Goal: Check status: Check status

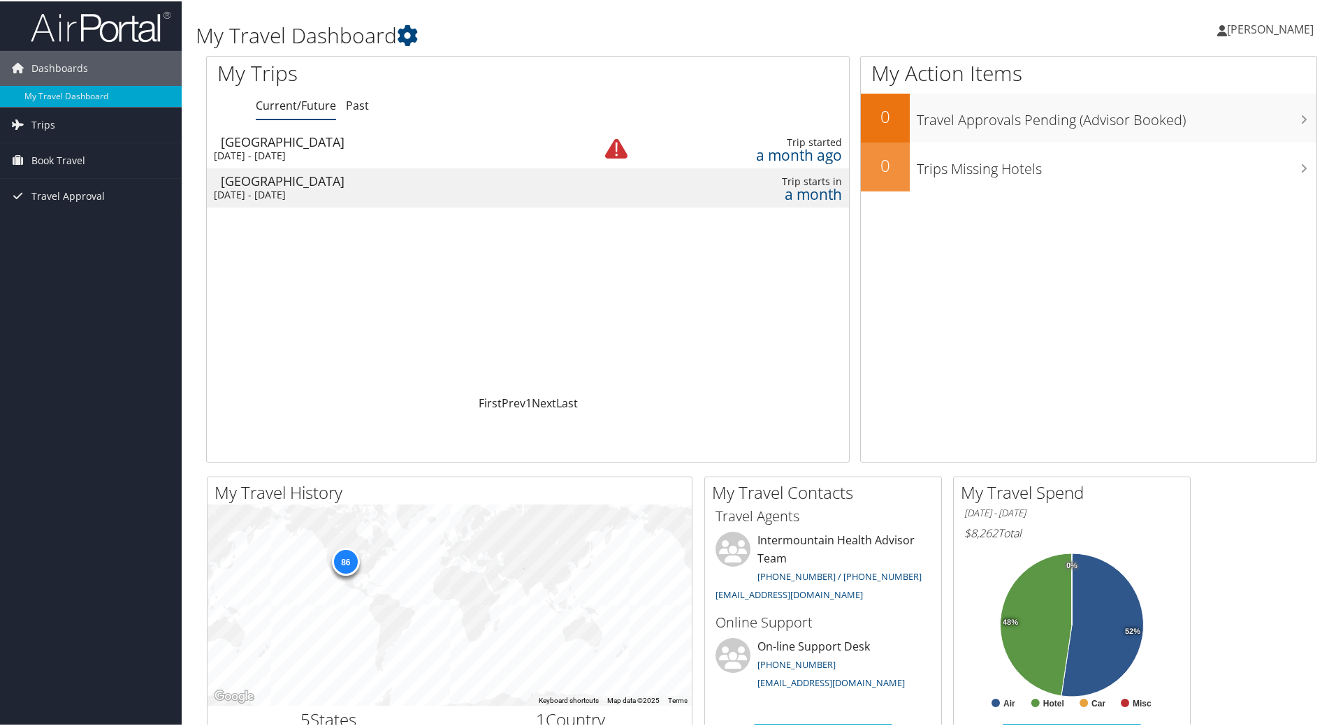
click at [417, 184] on div "[GEOGRAPHIC_DATA]" at bounding box center [396, 179] width 350 height 13
click at [353, 108] on link "Past" at bounding box center [357, 103] width 23 height 15
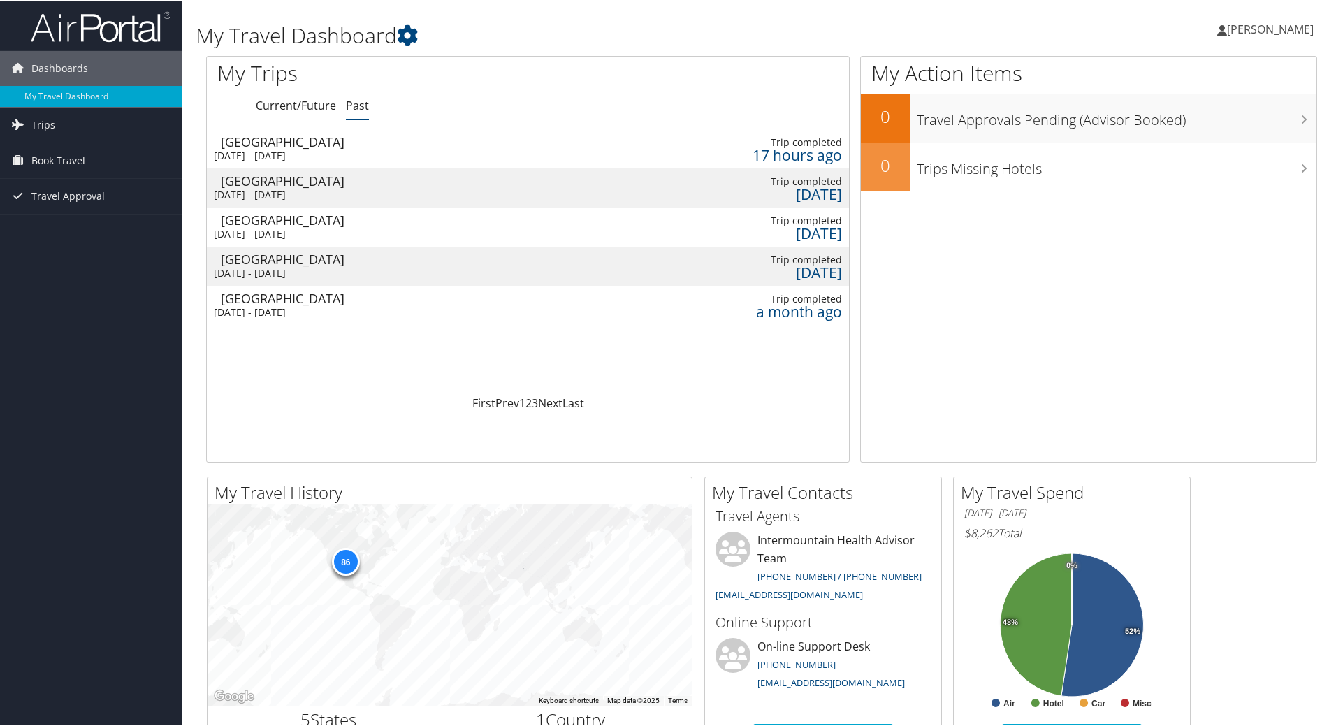
click at [306, 189] on div "Wed 20 Aug 2025 - Sat 23 Aug 2025" at bounding box center [389, 193] width 350 height 13
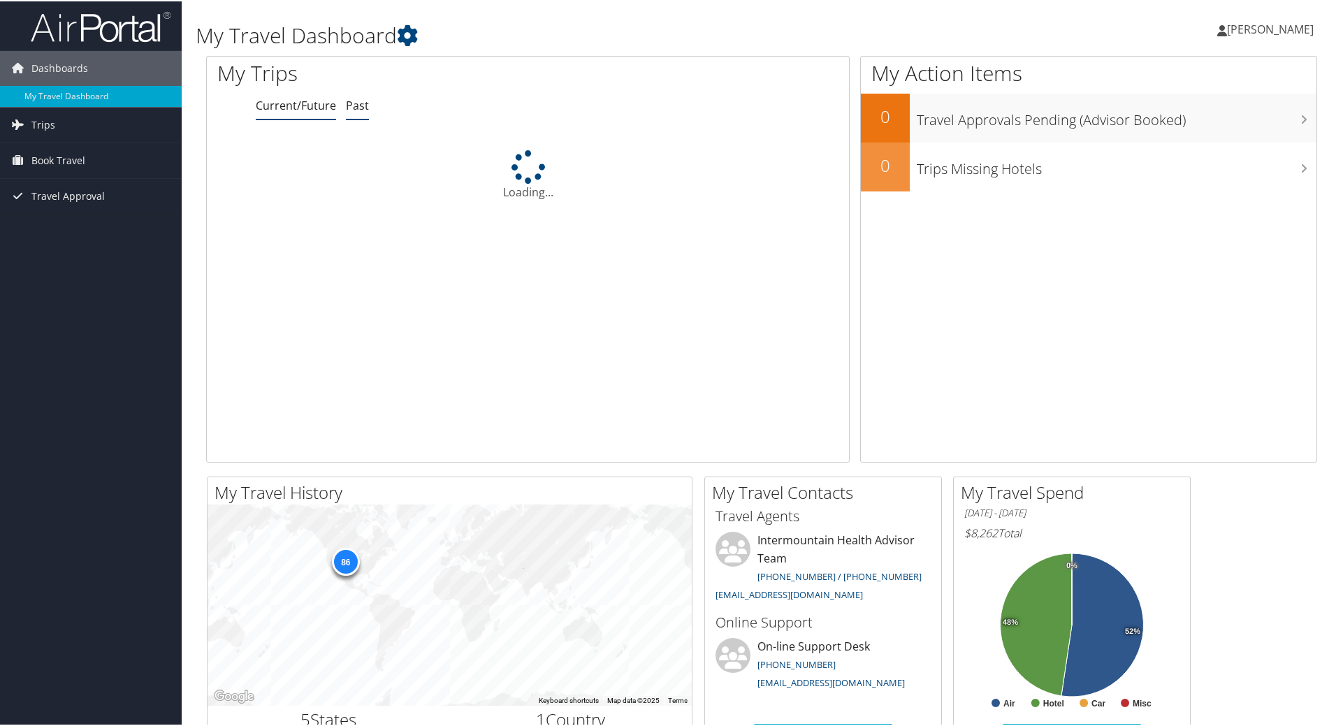
click at [363, 109] on link "Past" at bounding box center [357, 103] width 23 height 15
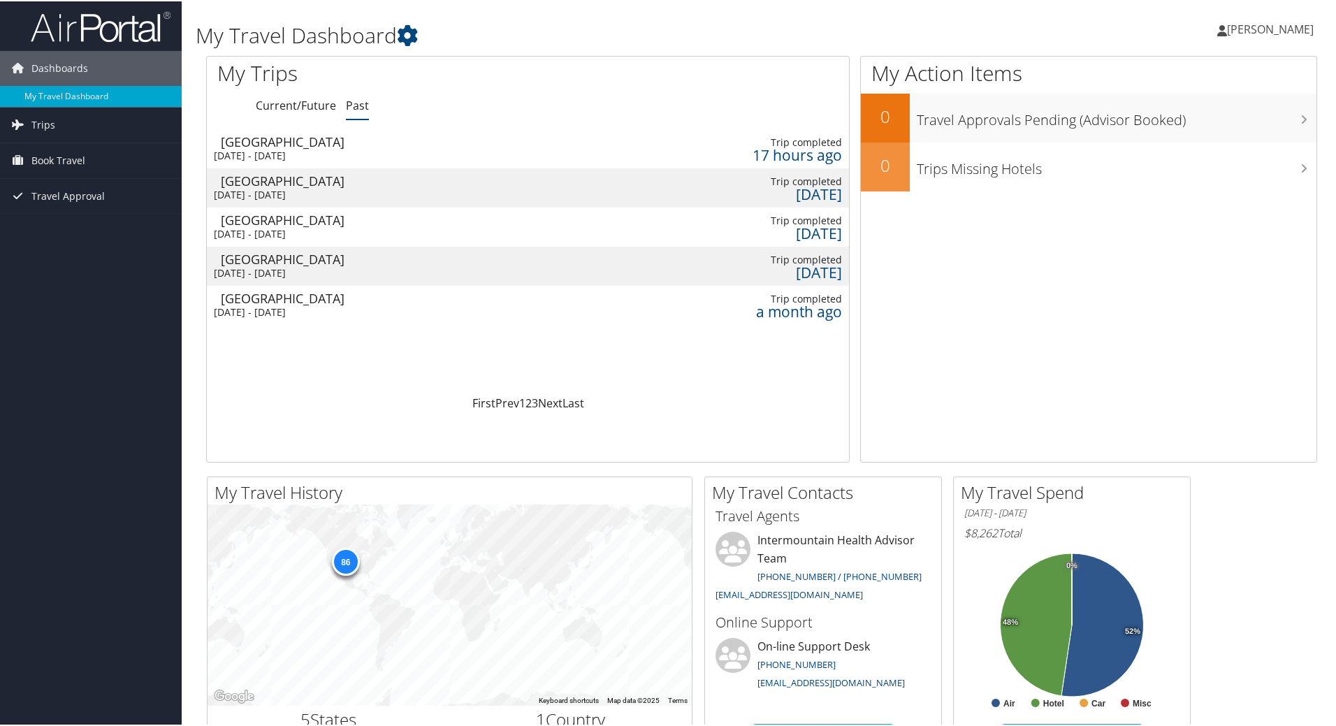
click at [352, 151] on div "Wed 27 Aug 2025 - Thu 28 Aug 2025" at bounding box center [396, 154] width 364 height 13
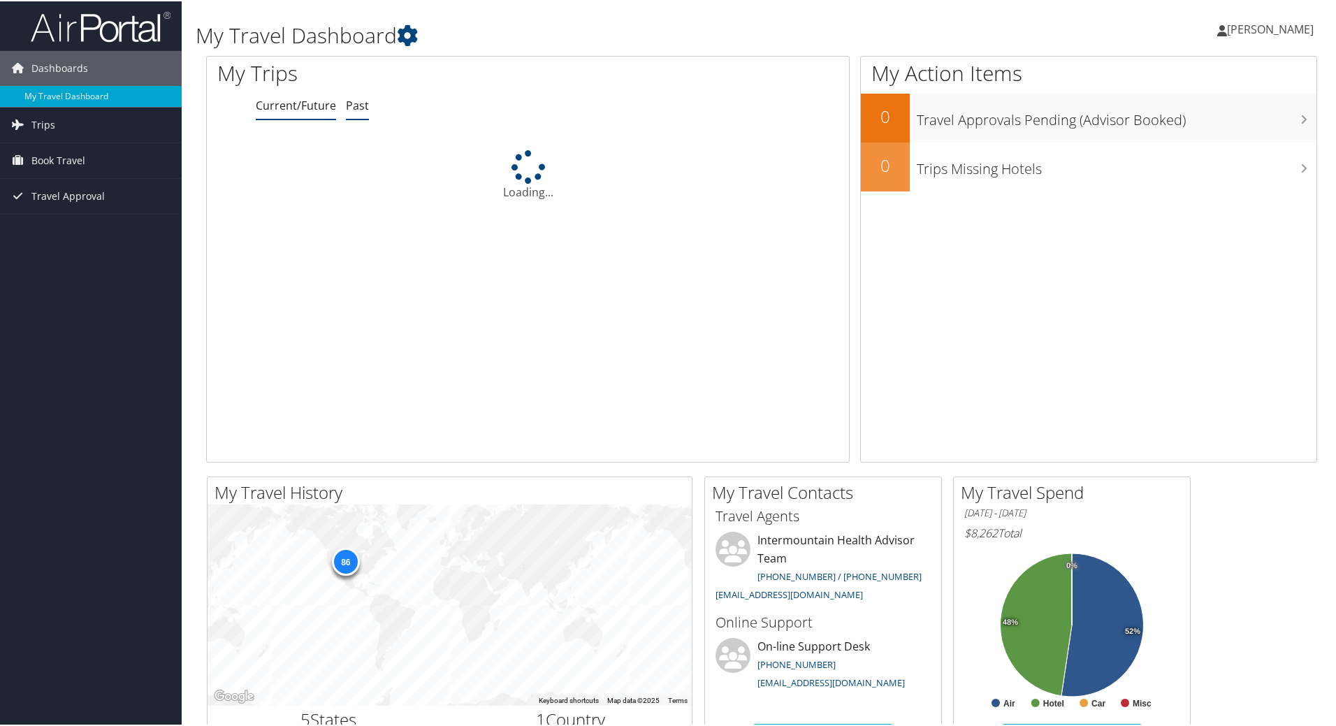
click at [358, 106] on link "Past" at bounding box center [357, 103] width 23 height 15
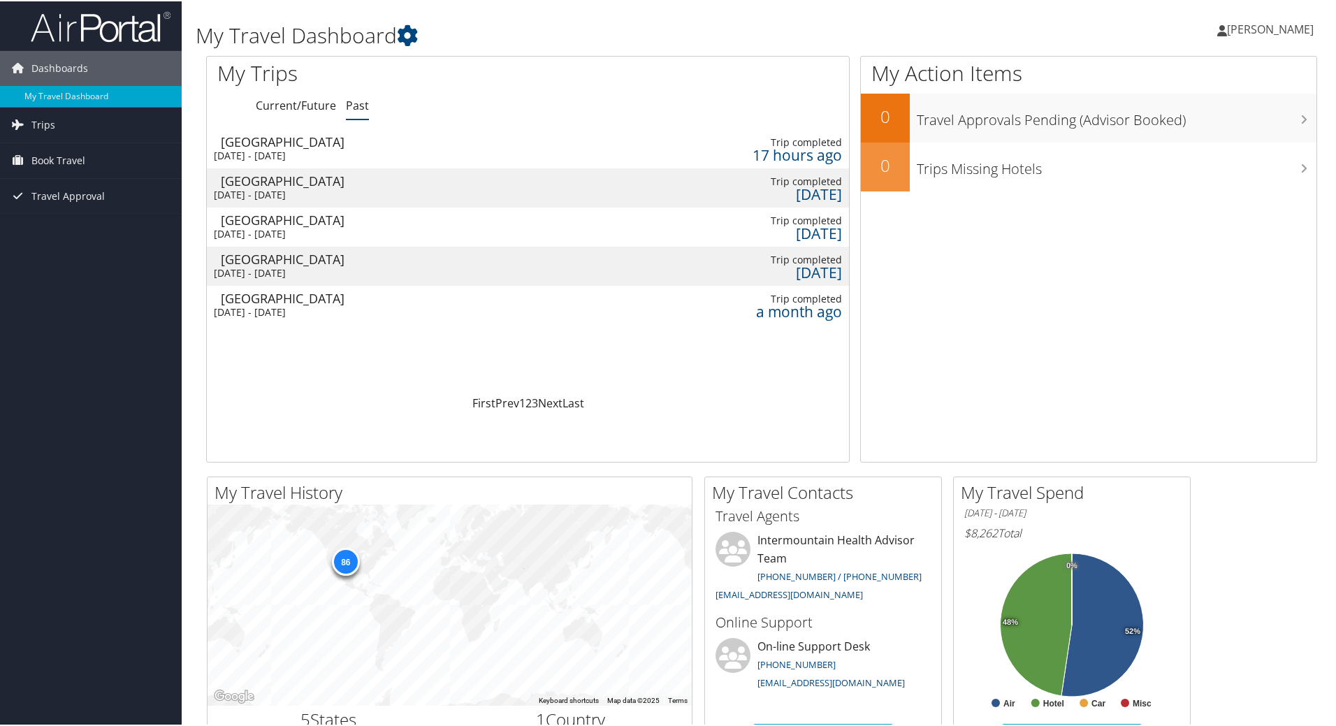
click at [314, 227] on div "[DATE] - [DATE]" at bounding box center [396, 232] width 364 height 13
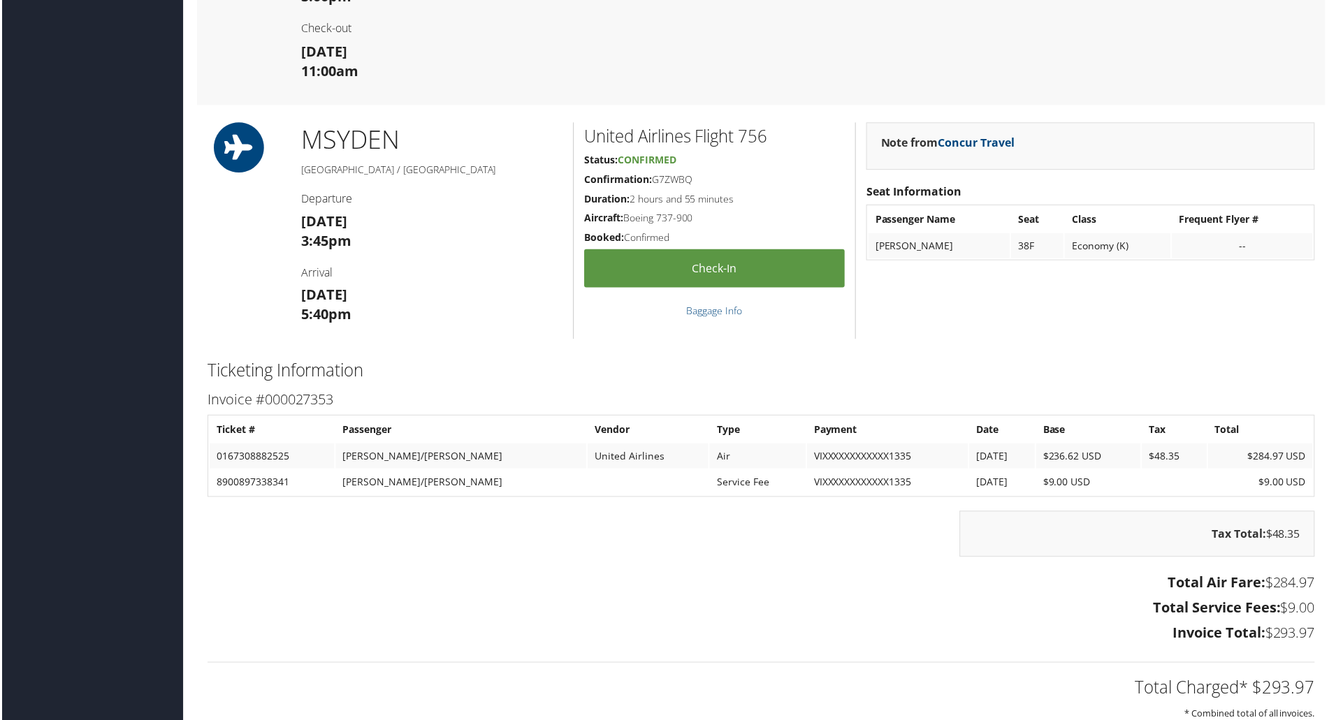
scroll to position [1365, 0]
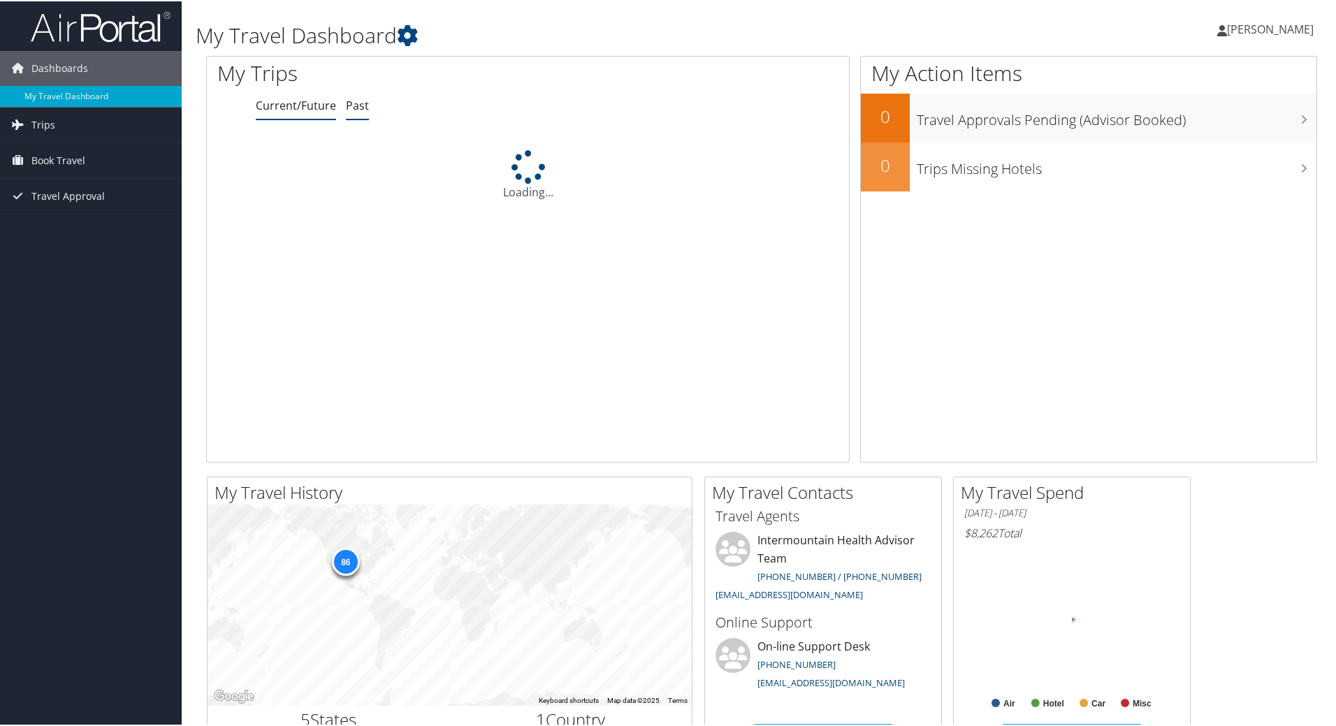
click at [347, 108] on link "Past" at bounding box center [357, 103] width 23 height 15
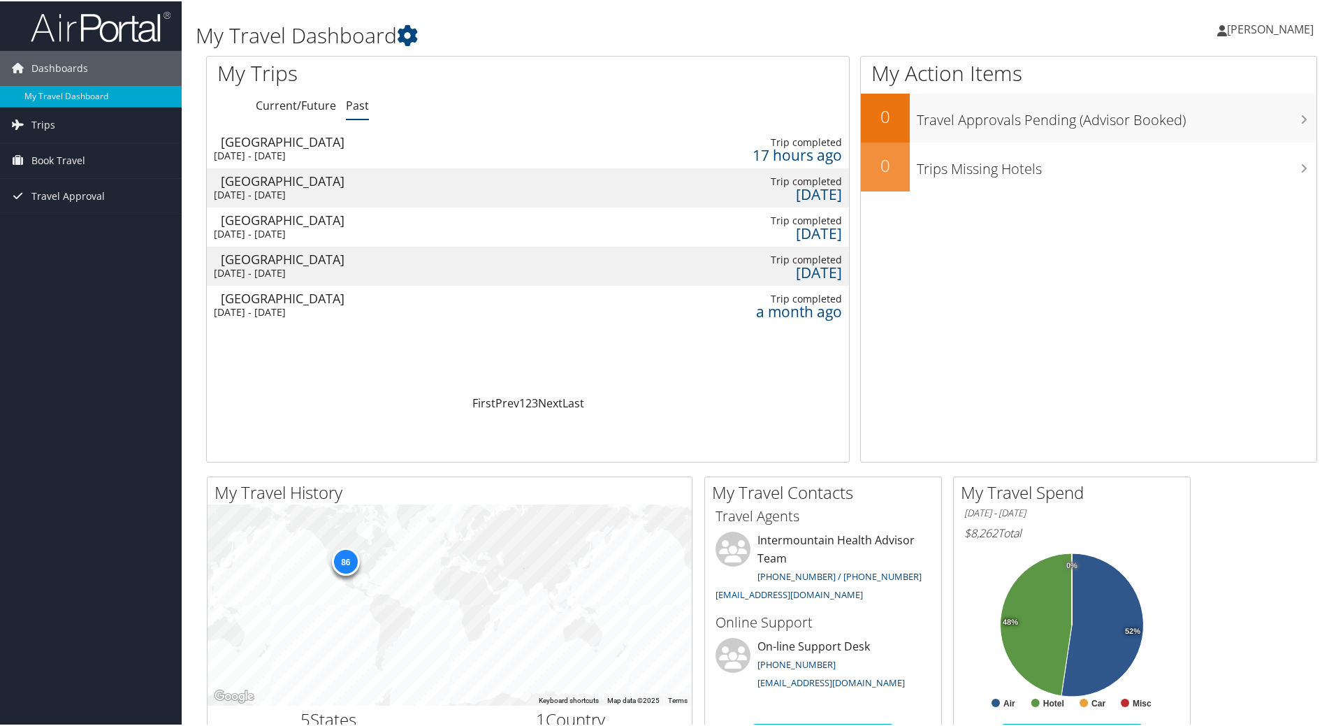
click at [343, 307] on div "Wed 30 Jul 2025 - Fri 1 Aug 2025" at bounding box center [396, 311] width 364 height 13
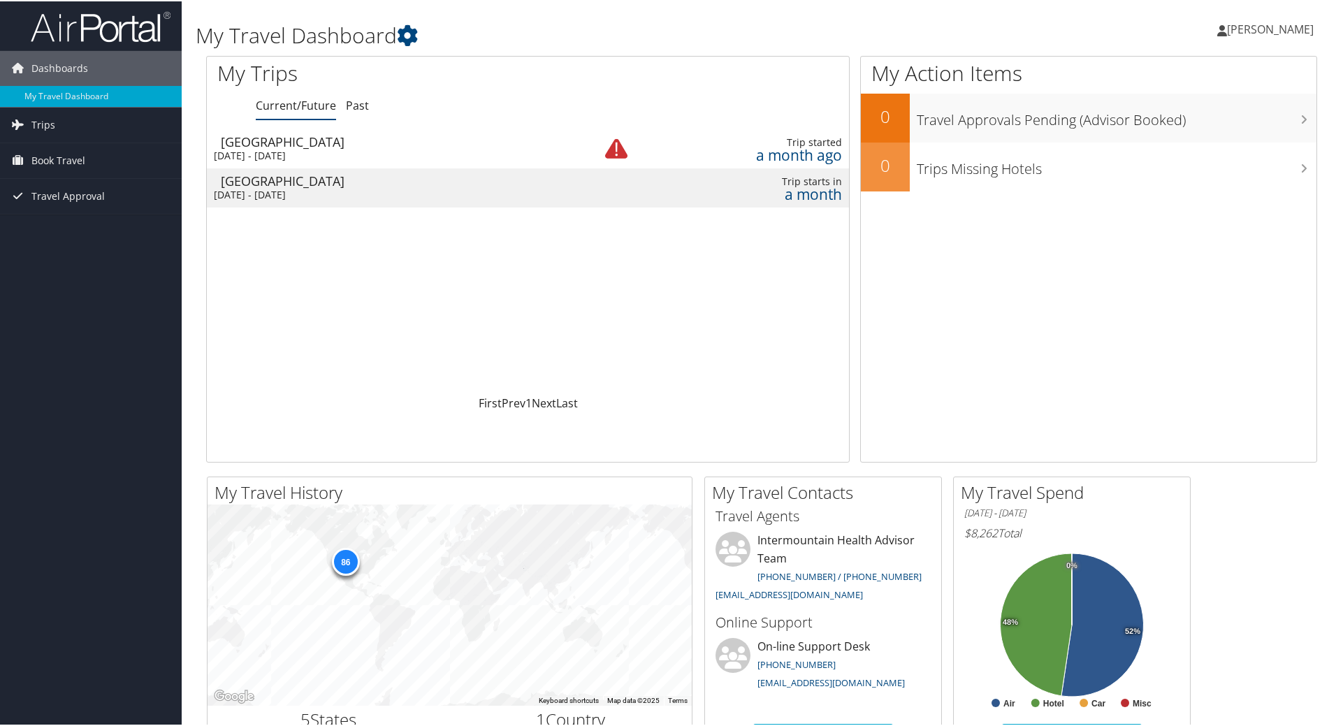
click at [356, 156] on div "[DATE] - [DATE]" at bounding box center [389, 154] width 350 height 13
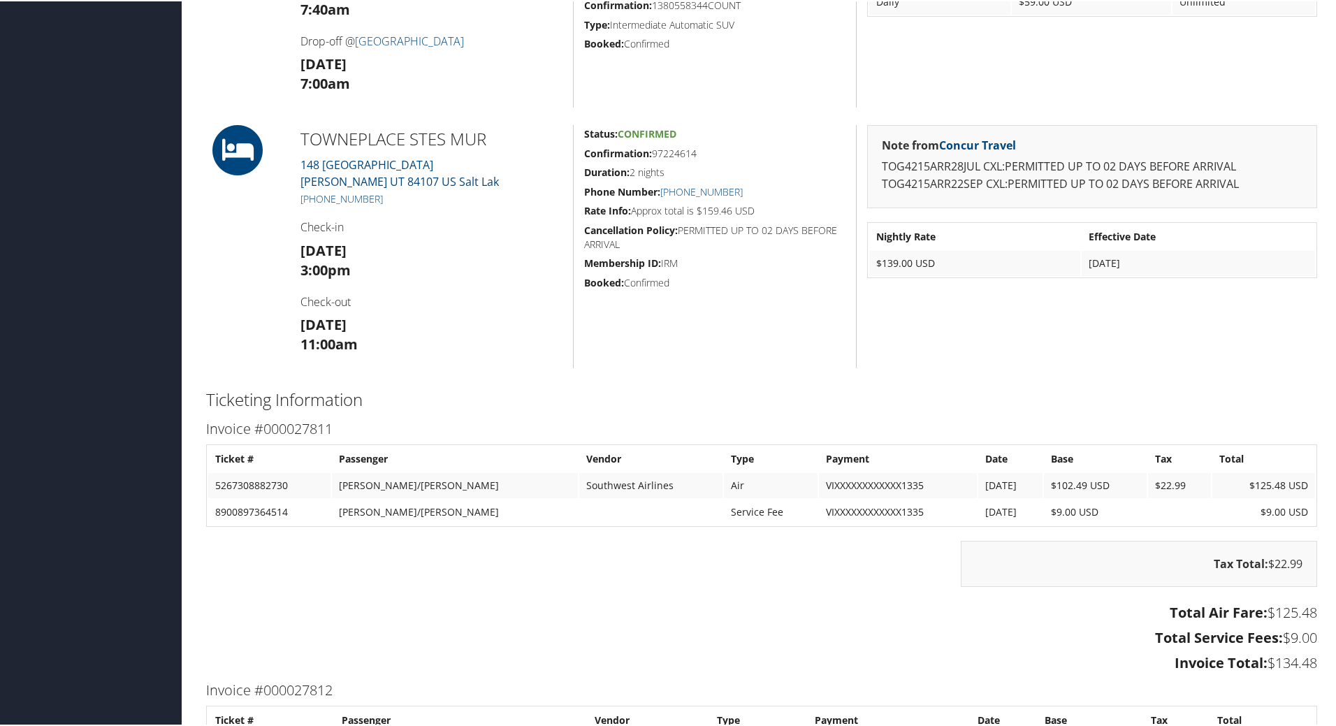
scroll to position [942, 0]
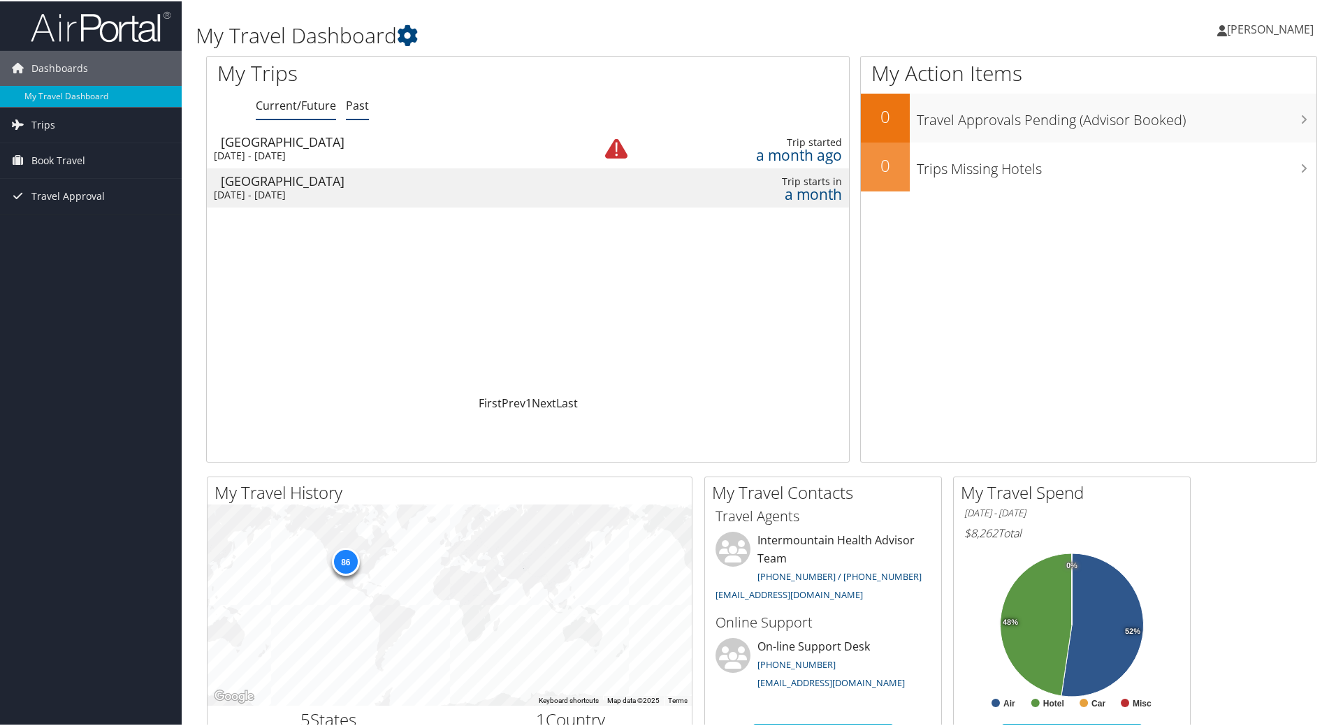
click at [356, 108] on link "Past" at bounding box center [357, 103] width 23 height 15
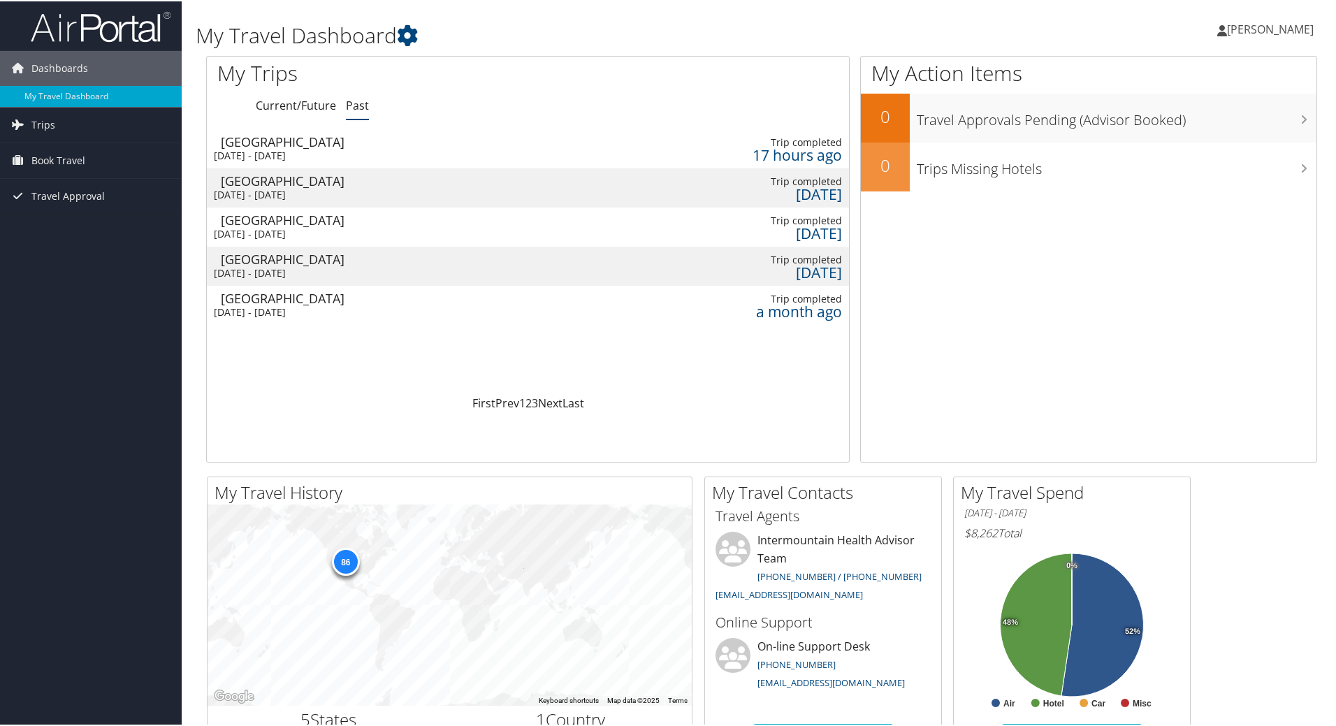
click at [347, 273] on div "[DATE] - [DATE]" at bounding box center [389, 272] width 350 height 13
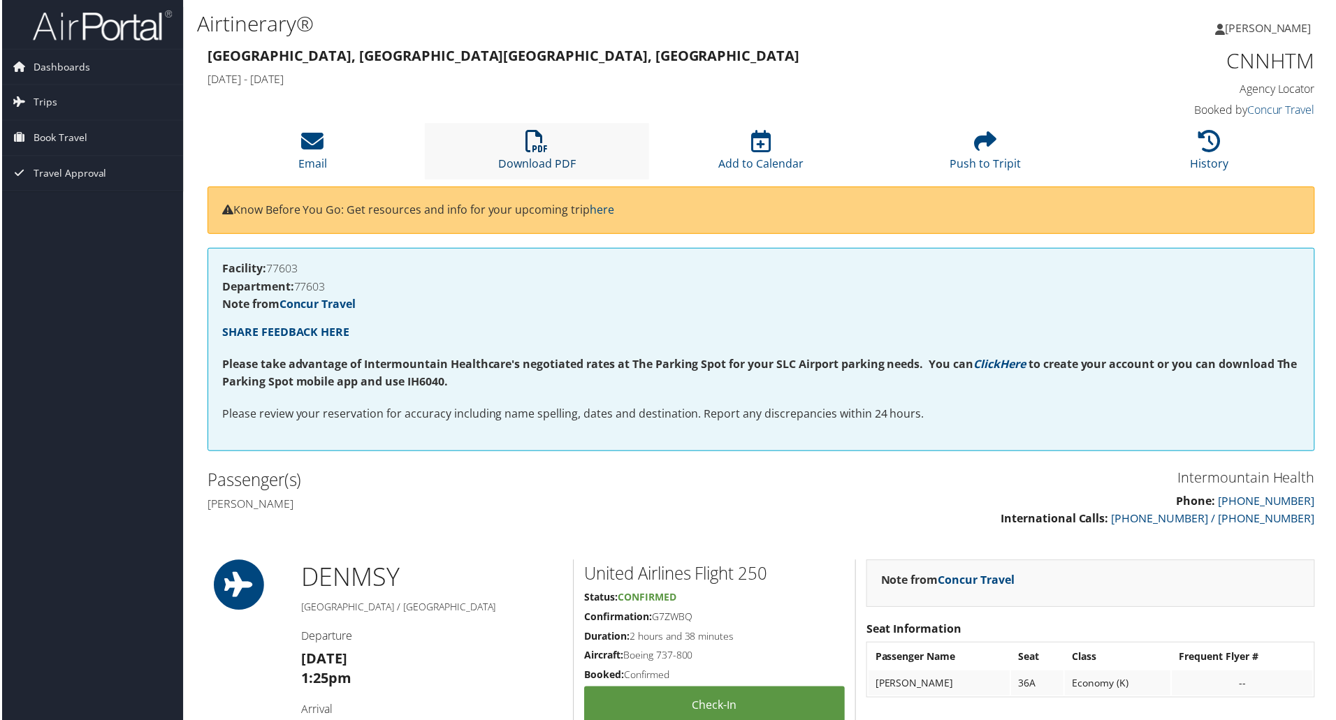
click at [527, 146] on icon at bounding box center [536, 142] width 22 height 22
